Goal: Information Seeking & Learning: Compare options

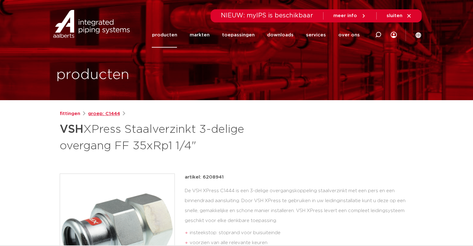
click at [107, 116] on link "groep: C1444" at bounding box center [104, 113] width 32 height 7
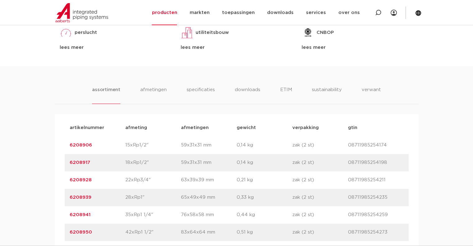
scroll to position [373, 0]
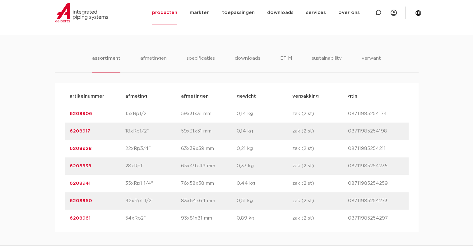
click at [87, 111] on link "6208906" at bounding box center [81, 113] width 22 height 5
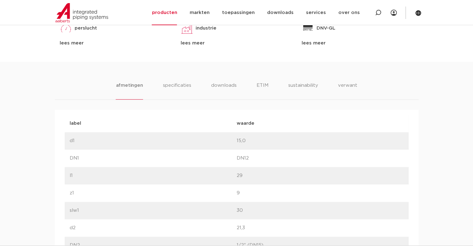
scroll to position [311, 0]
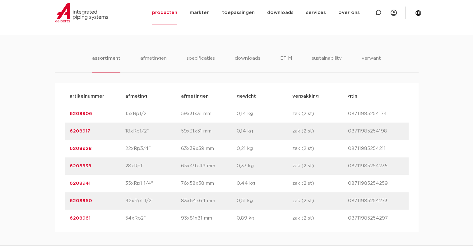
scroll to position [373, 0]
click at [81, 131] on link "6208917" at bounding box center [80, 131] width 21 height 5
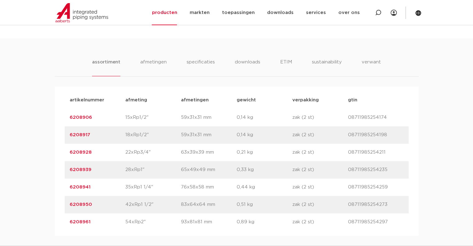
scroll to position [373, 0]
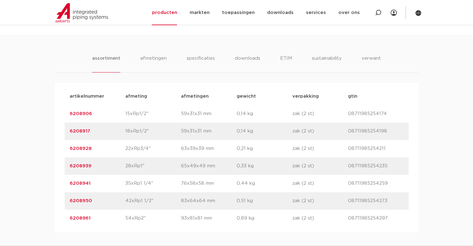
click at [83, 146] on link "6208928" at bounding box center [81, 148] width 22 height 5
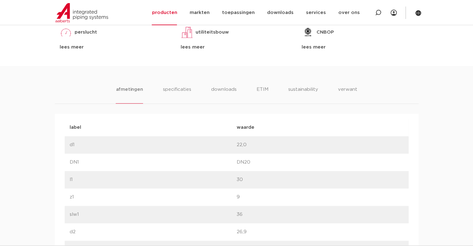
scroll to position [435, 0]
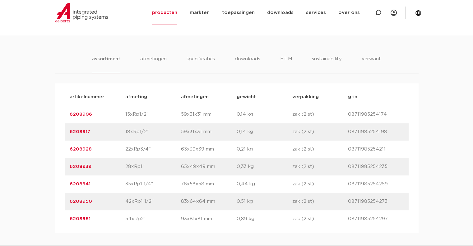
scroll to position [373, 0]
click at [84, 166] on link "6208939" at bounding box center [81, 166] width 22 height 5
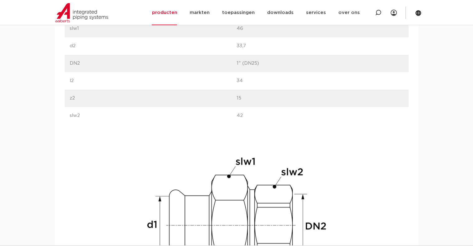
scroll to position [497, 0]
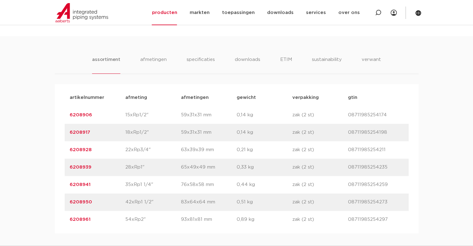
scroll to position [373, 0]
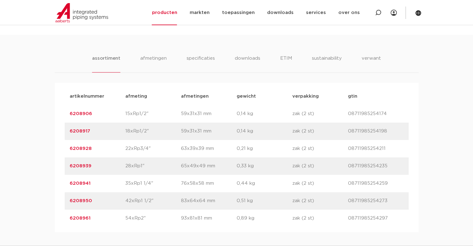
click at [82, 200] on link "6208950" at bounding box center [81, 200] width 22 height 5
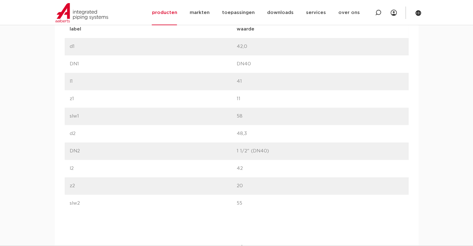
scroll to position [435, 0]
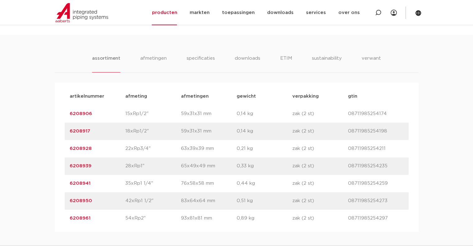
click at [83, 162] on p "6208939" at bounding box center [98, 165] width 56 height 7
click at [81, 164] on link "6208939" at bounding box center [81, 166] width 22 height 5
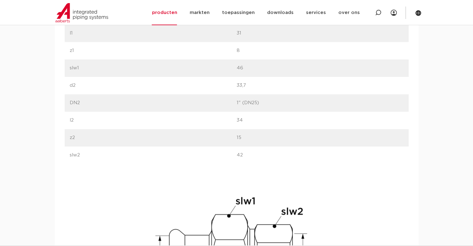
scroll to position [466, 0]
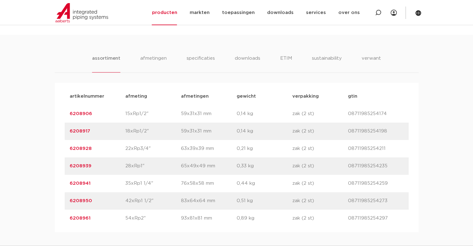
click at [79, 146] on link "6208928" at bounding box center [81, 148] width 22 height 5
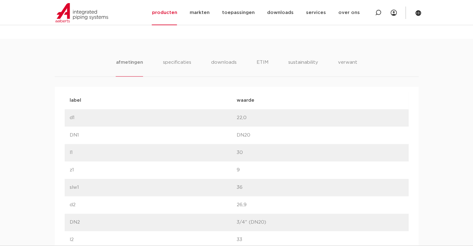
scroll to position [435, 0]
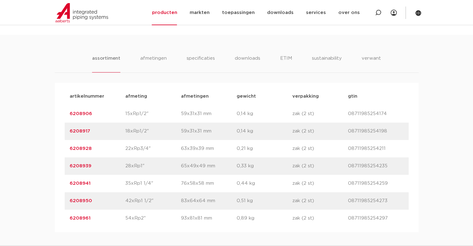
scroll to position [373, 0]
click at [83, 132] on link "6208917" at bounding box center [80, 131] width 21 height 5
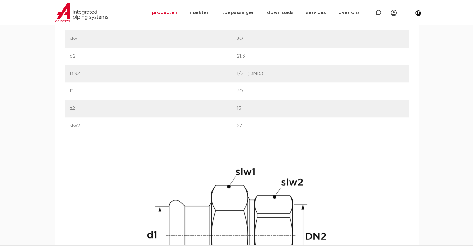
scroll to position [466, 0]
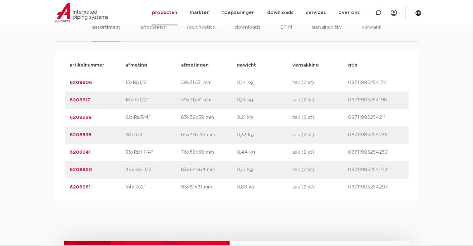
click at [79, 185] on link "6208961" at bounding box center [80, 187] width 21 height 5
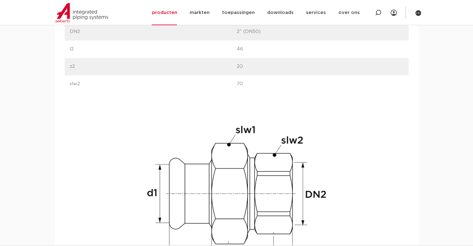
scroll to position [466, 0]
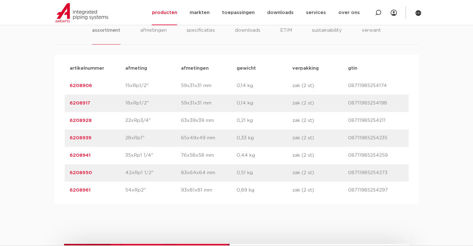
scroll to position [404, 0]
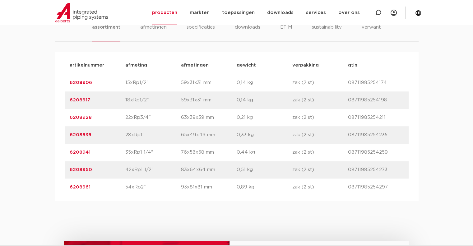
click at [67, 169] on div "artikelnummer 6208950 afmeting 42xRp1 1/2" afmetingen 83x64x64 mm gewicht 0,51 …" at bounding box center [237, 169] width 344 height 17
click at [76, 169] on link "6208950" at bounding box center [81, 169] width 22 height 5
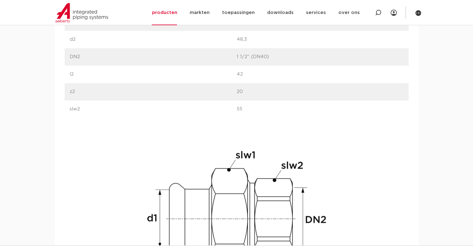
scroll to position [435, 0]
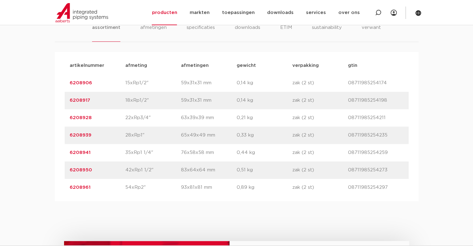
scroll to position [404, 0]
click at [86, 154] on link "6208941" at bounding box center [80, 152] width 21 height 5
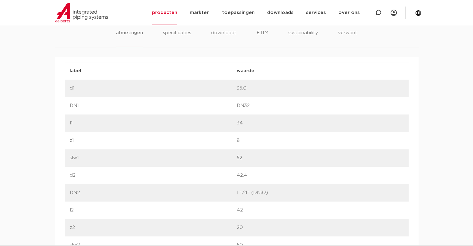
scroll to position [404, 0]
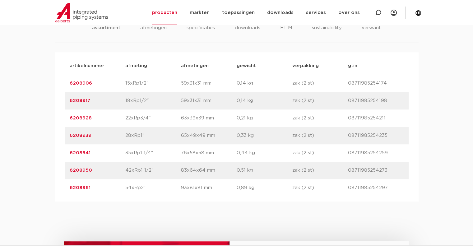
scroll to position [404, 0]
click at [85, 132] on link "6208939" at bounding box center [81, 134] width 22 height 5
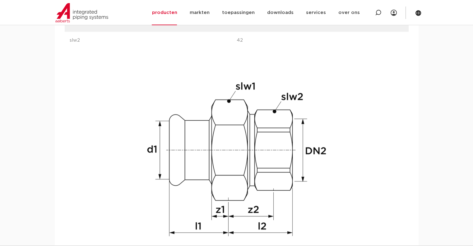
scroll to position [528, 0]
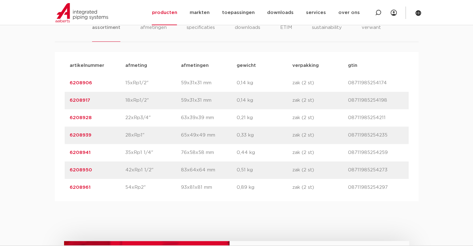
scroll to position [404, 0]
click at [76, 118] on link "6208928" at bounding box center [81, 117] width 22 height 5
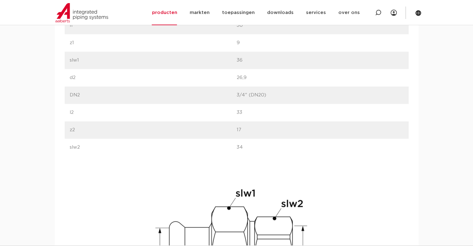
scroll to position [466, 0]
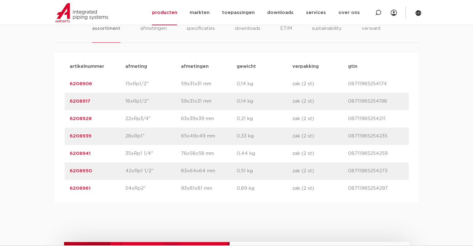
scroll to position [404, 0]
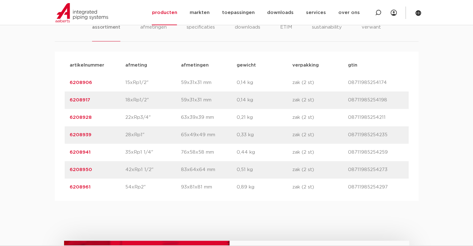
click at [81, 100] on link "6208917" at bounding box center [80, 100] width 21 height 5
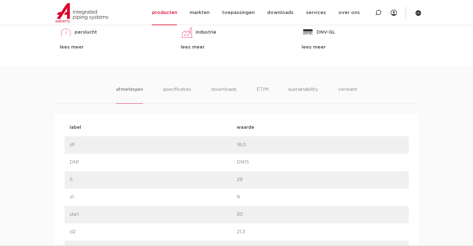
scroll to position [404, 0]
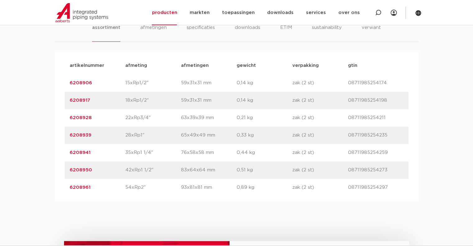
scroll to position [404, 0]
click at [79, 84] on link "6208906" at bounding box center [81, 82] width 22 height 5
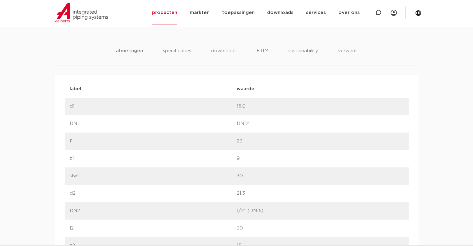
scroll to position [404, 0]
